Goal: Navigation & Orientation: Find specific page/section

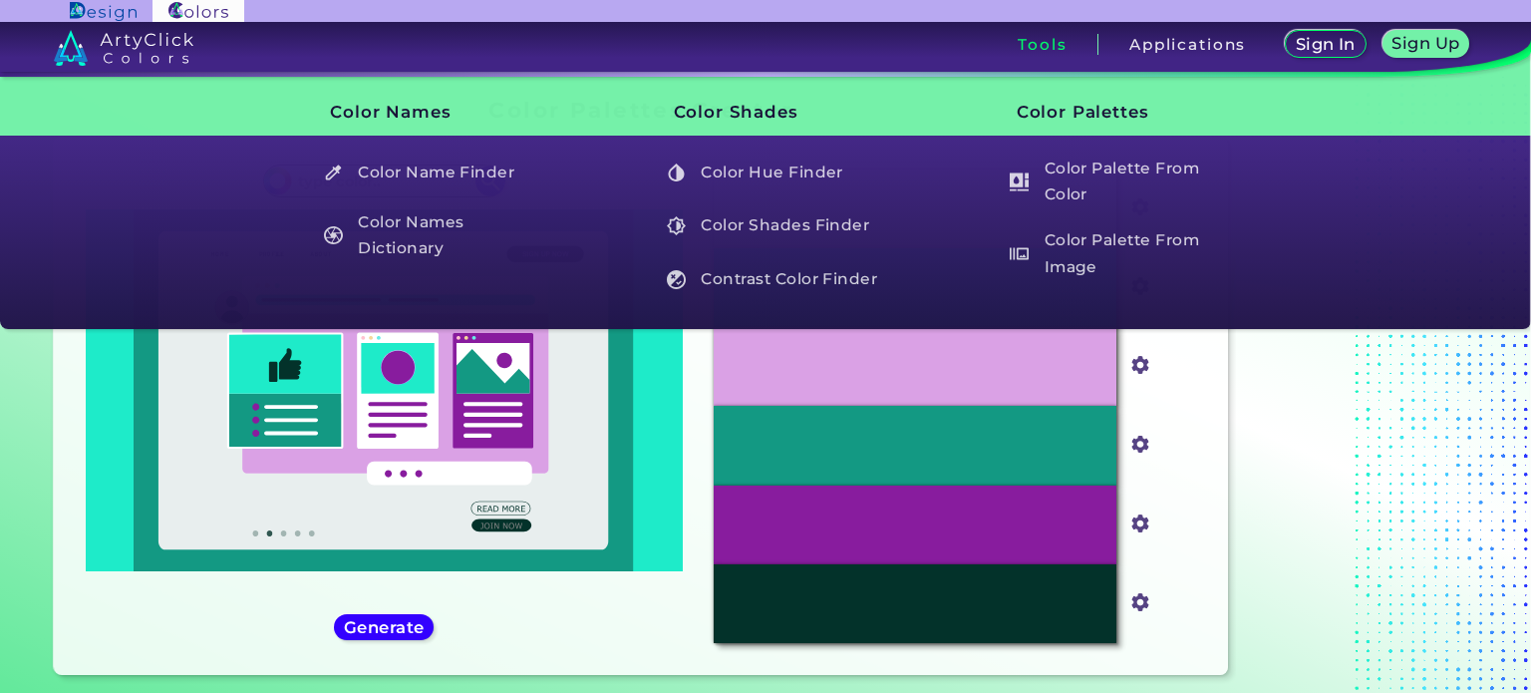
click at [1032, 37] on h3 "Tools" at bounding box center [1042, 44] width 49 height 15
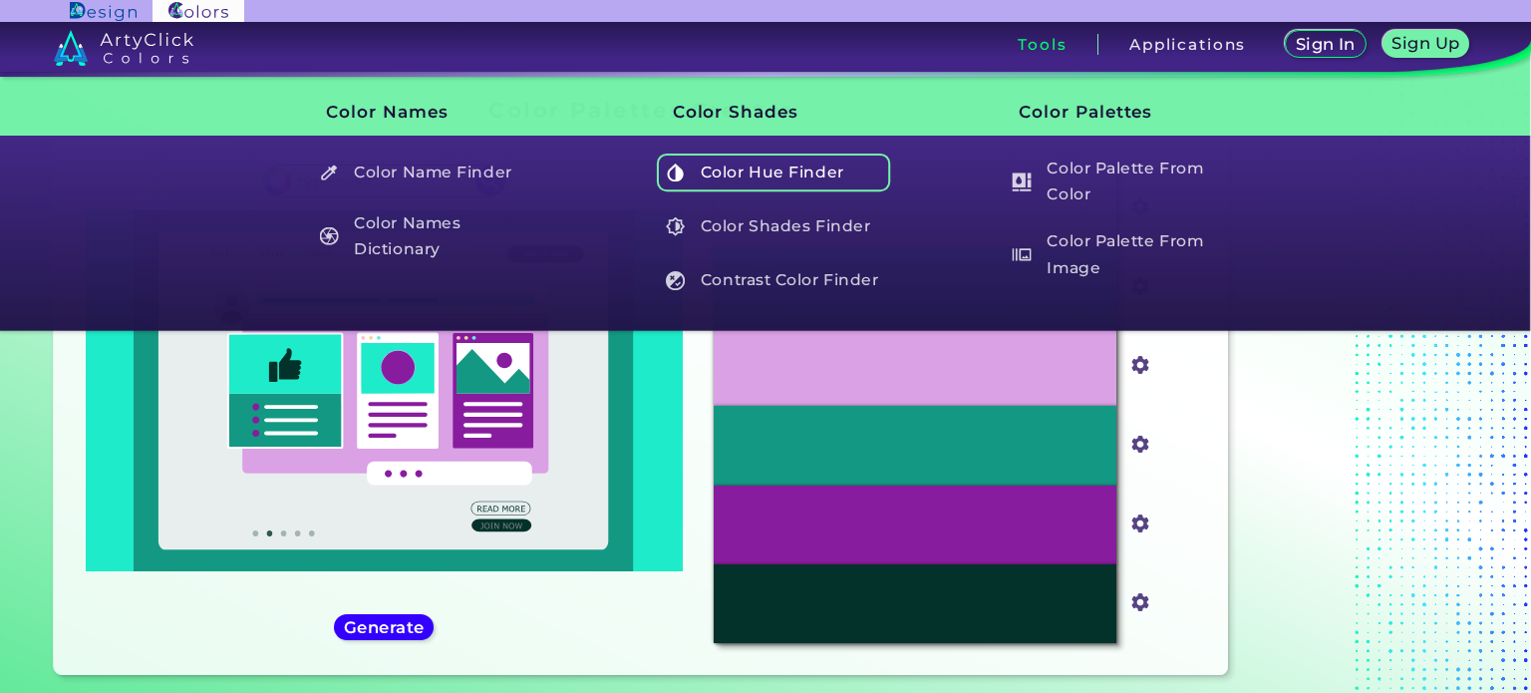
click at [745, 188] on h5 "Color Hue Finder" at bounding box center [774, 172] width 234 height 38
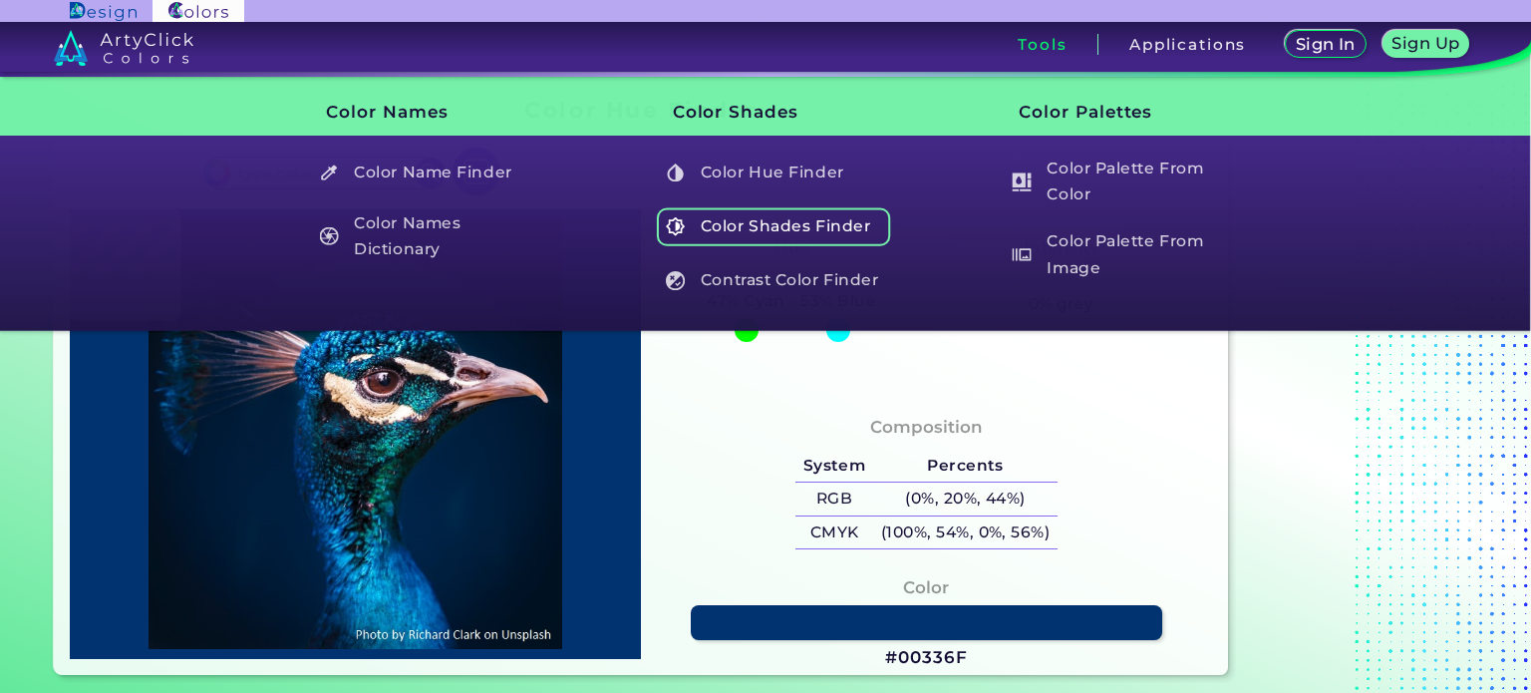
click at [787, 220] on h5 "Color Shades Finder" at bounding box center [774, 226] width 234 height 38
